Goal: Task Accomplishment & Management: Use online tool/utility

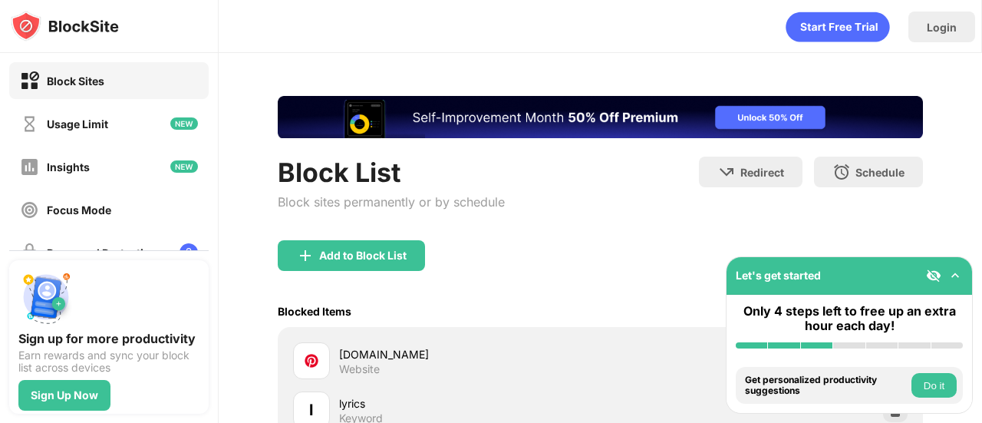
scroll to position [193, 0]
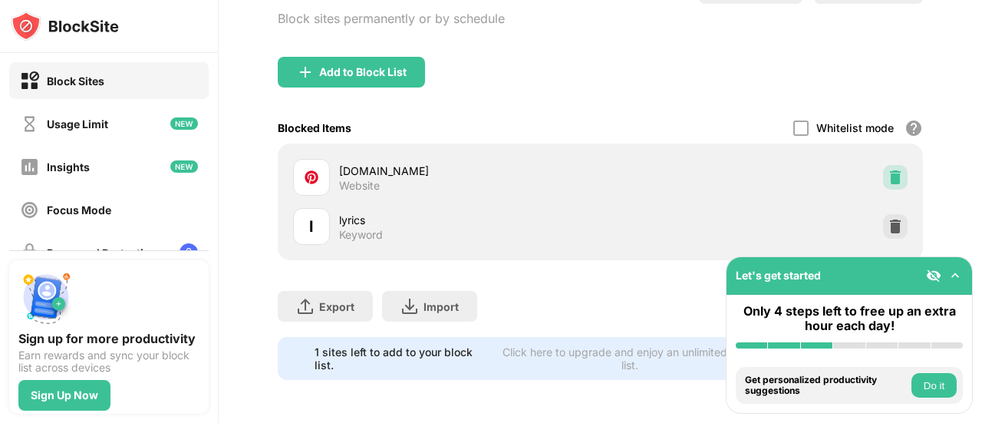
click at [888, 170] on img at bounding box center [895, 177] width 15 height 15
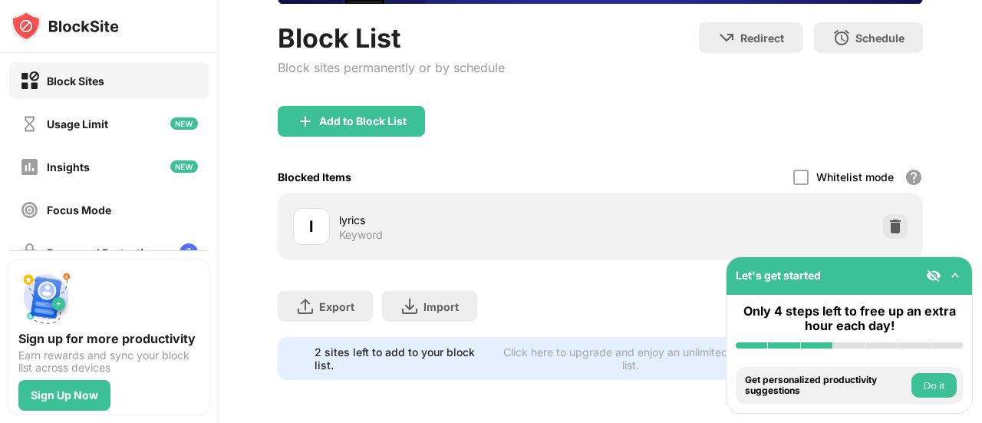
scroll to position [0, 0]
click at [346, 115] on div "Add to Block List" at bounding box center [362, 121] width 87 height 12
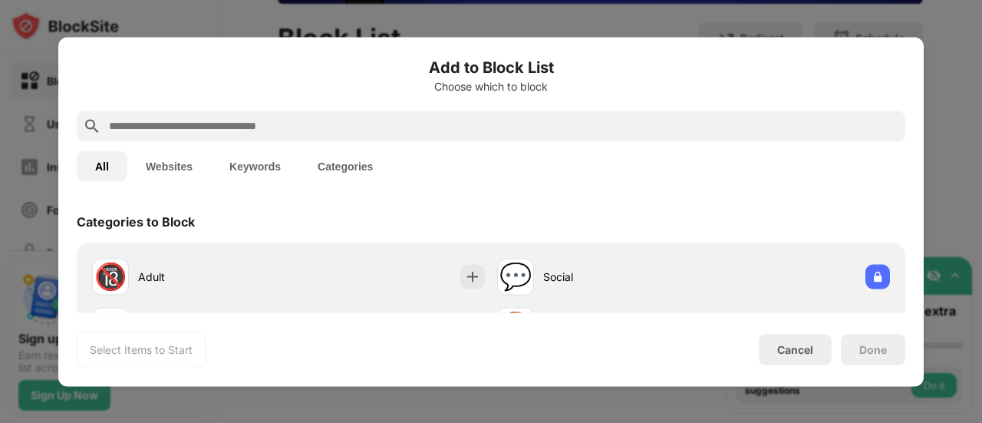
click at [226, 122] on input "text" at bounding box center [503, 126] width 792 height 18
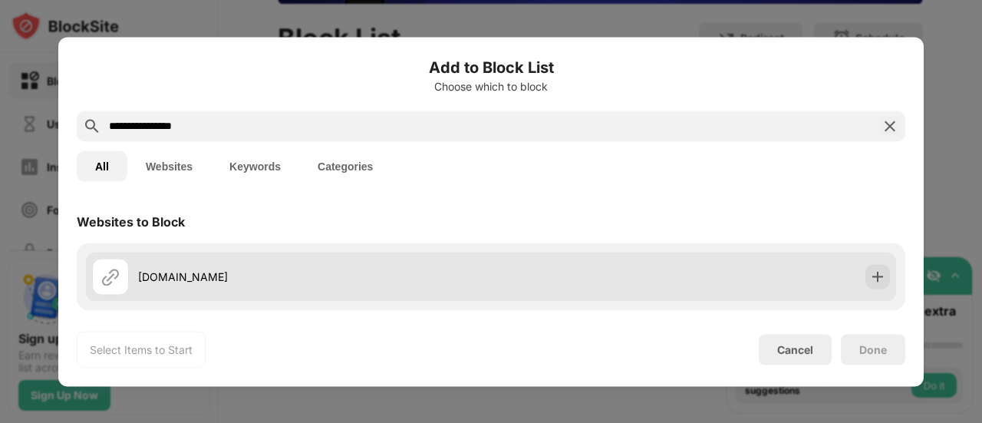
type input "**********"
click at [155, 271] on div "[DOMAIN_NAME]" at bounding box center [314, 277] width 353 height 16
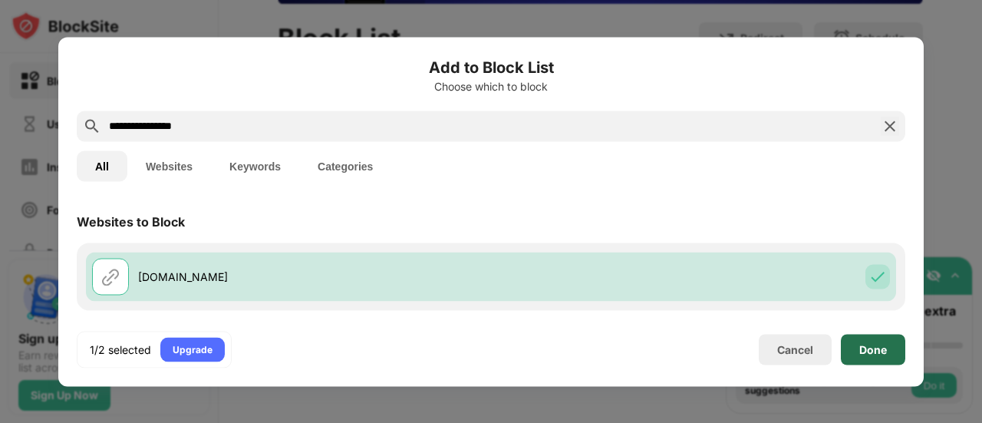
click at [889, 348] on div "Done" at bounding box center [873, 349] width 64 height 31
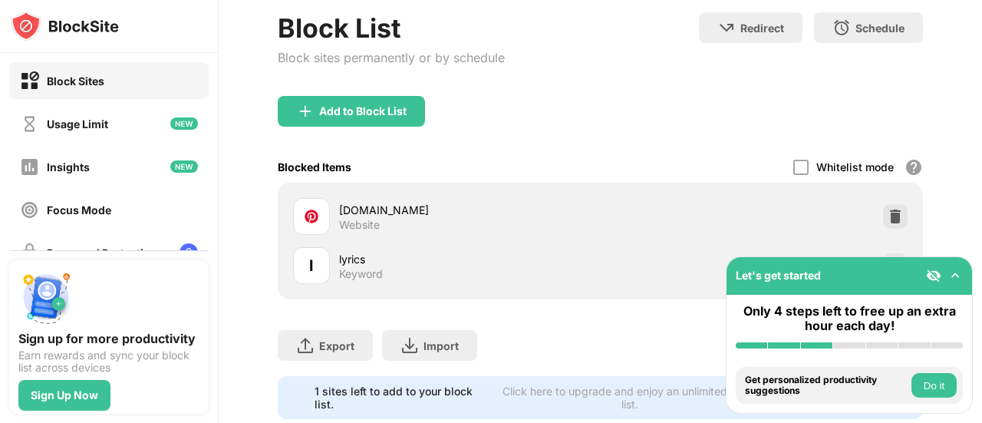
scroll to position [193, 0]
